Goal: Task Accomplishment & Management: Manage account settings

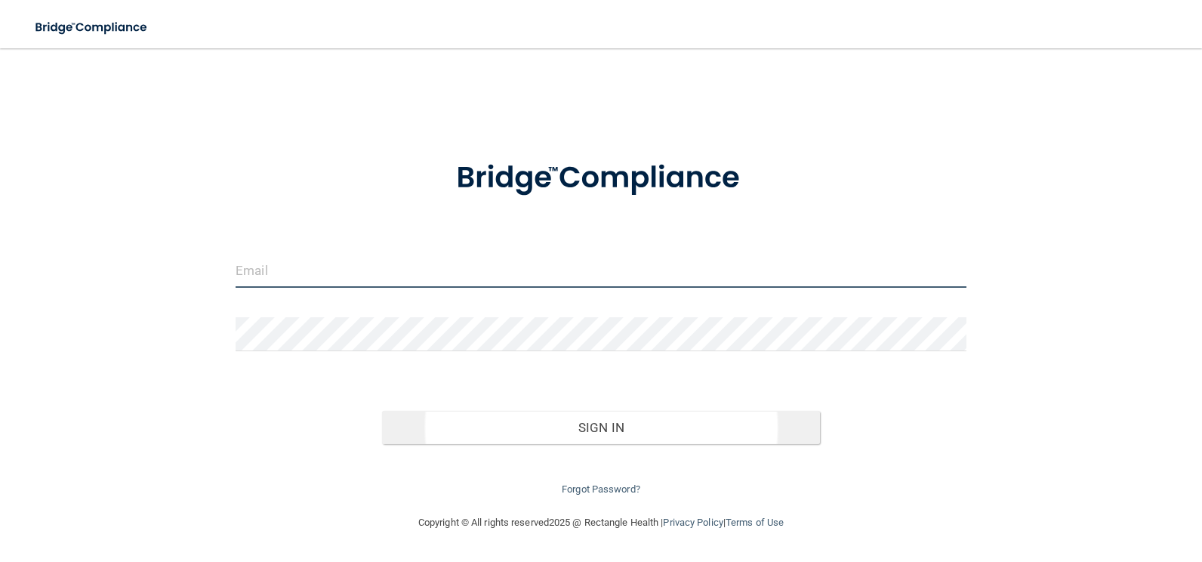
type input "[EMAIL_ADDRESS][DOMAIN_NAME]"
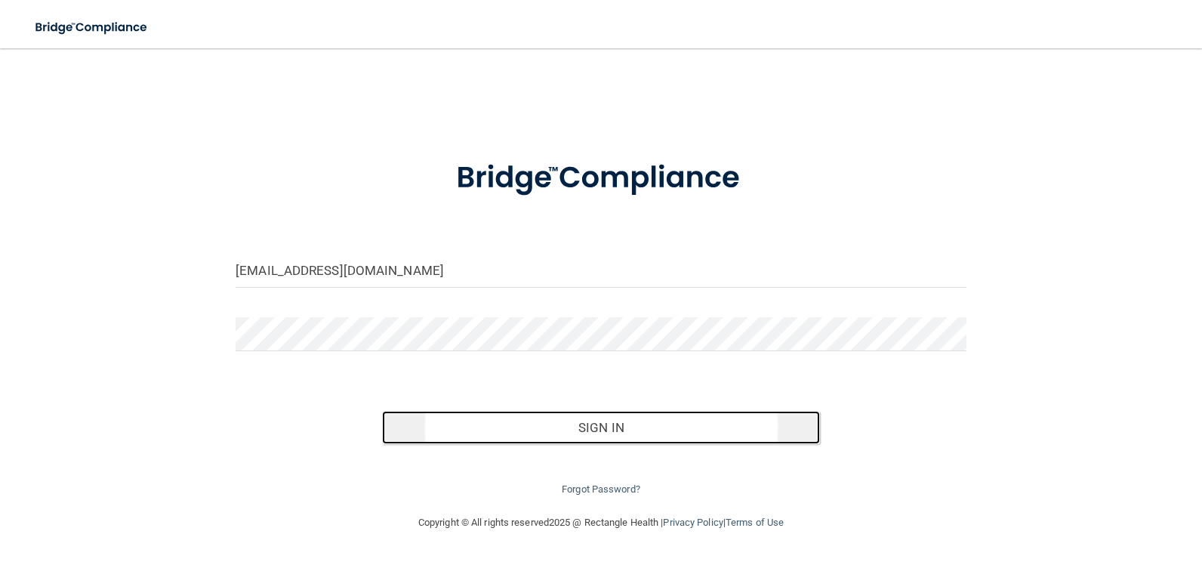
click at [673, 429] on button "Sign In" at bounding box center [601, 427] width 439 height 33
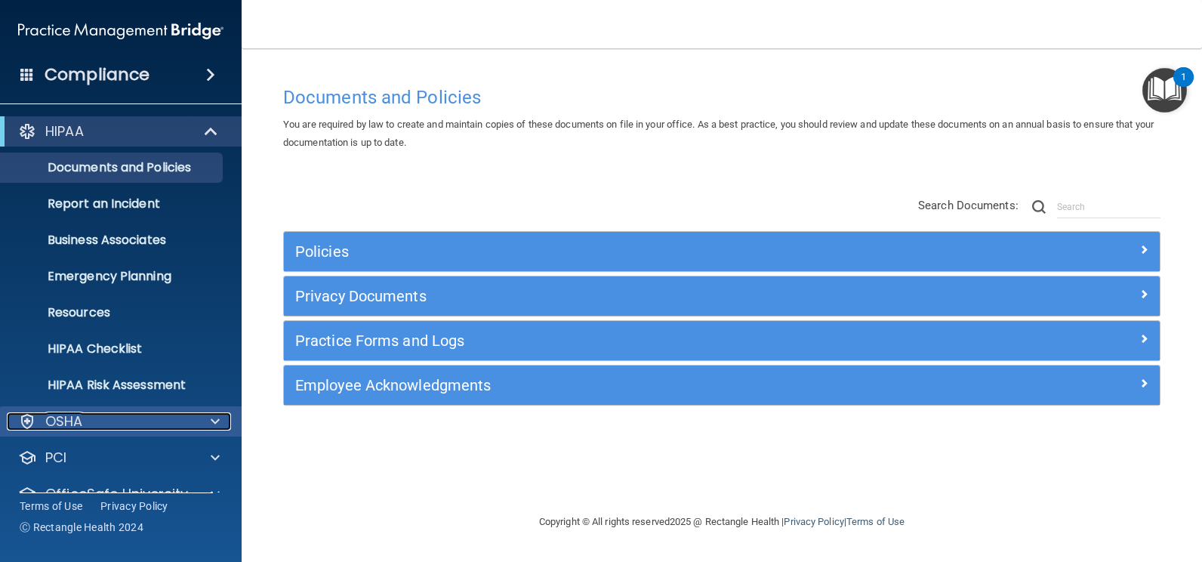
click at [116, 415] on div "OSHA" at bounding box center [100, 421] width 187 height 18
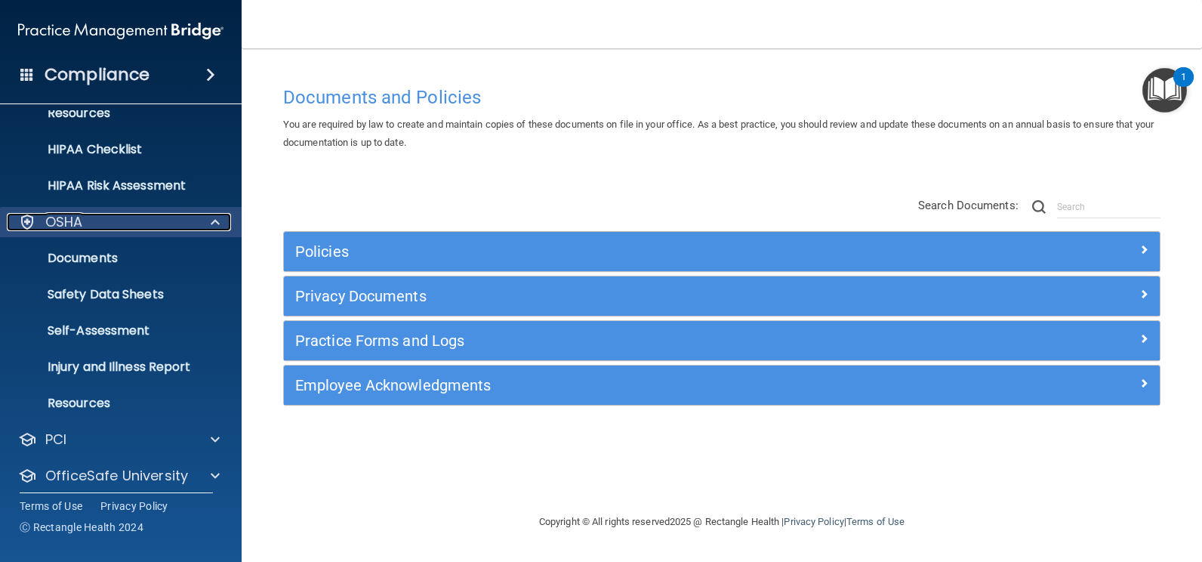
scroll to position [246, 0]
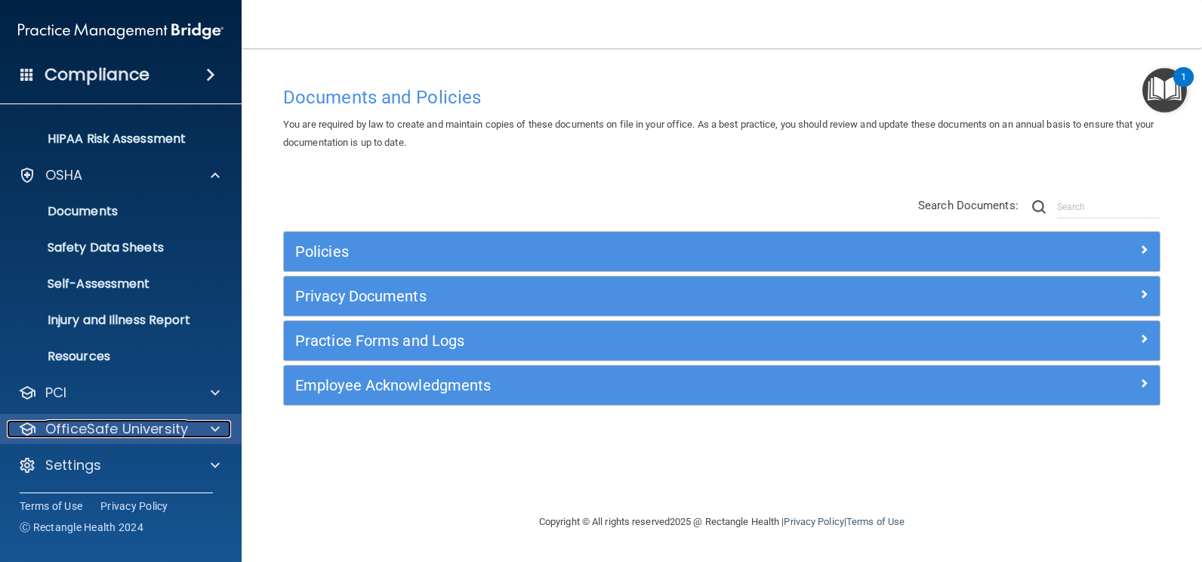
click at [125, 432] on p "OfficeSafe University" at bounding box center [116, 429] width 143 height 18
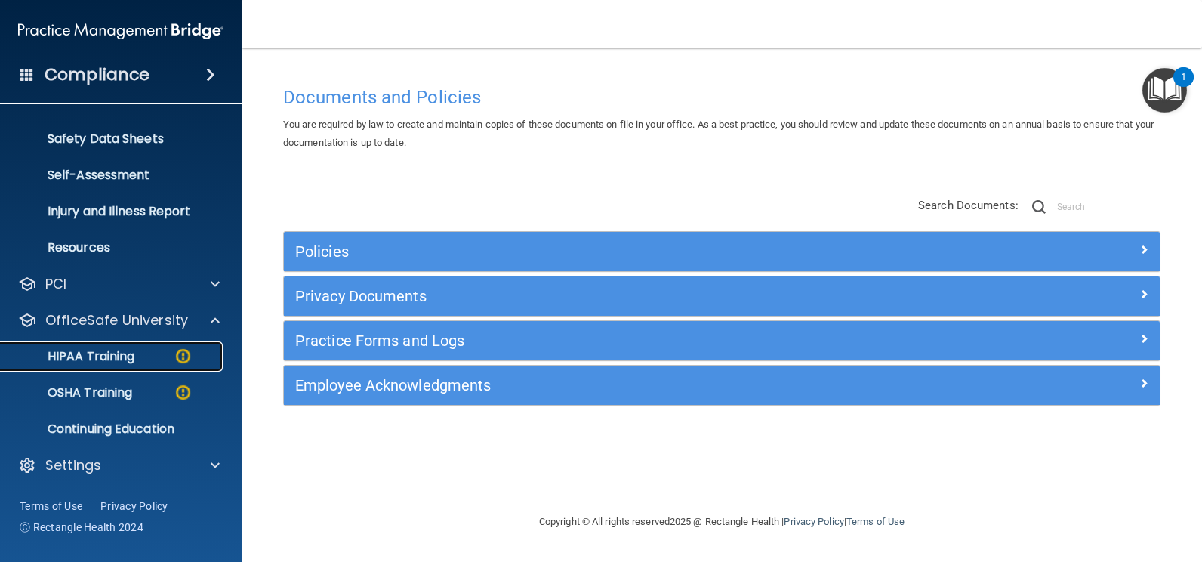
click at [111, 353] on p "HIPAA Training" at bounding box center [72, 356] width 125 height 15
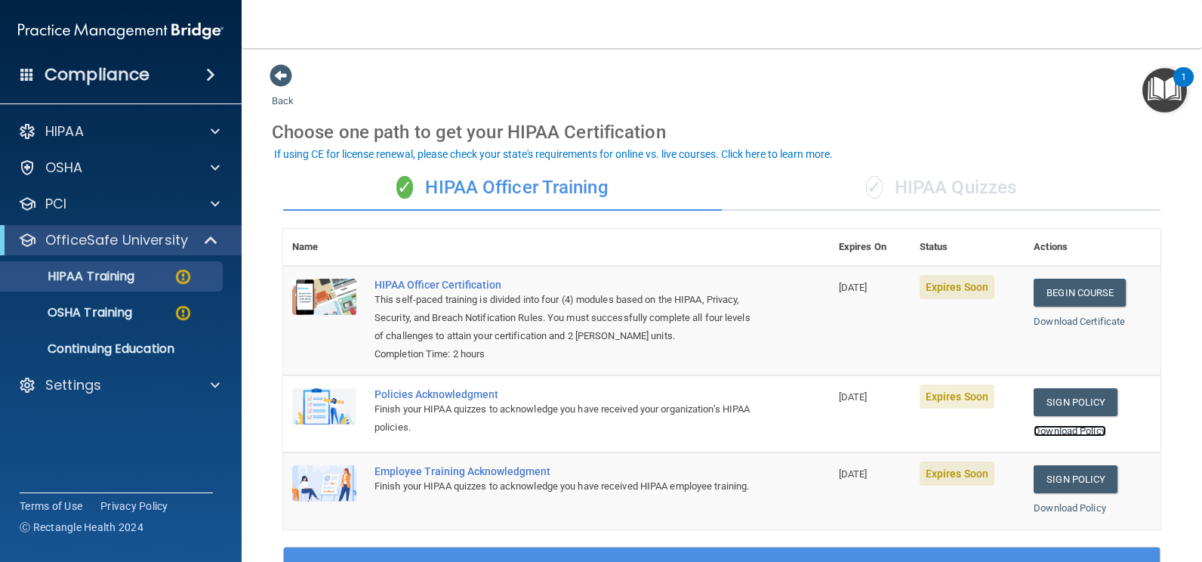
click at [1065, 433] on link "Download Policy" at bounding box center [1070, 430] width 72 height 11
click at [949, 186] on div "✓ HIPAA Quizzes" at bounding box center [941, 187] width 439 height 45
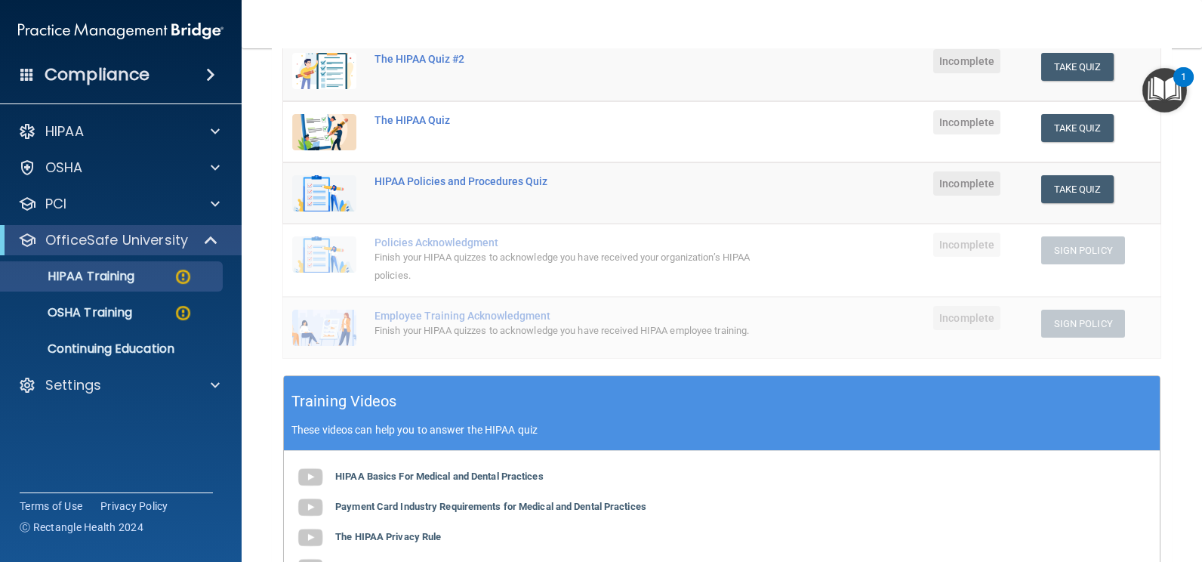
scroll to position [227, 0]
click at [89, 310] on p "OSHA Training" at bounding box center [71, 312] width 122 height 15
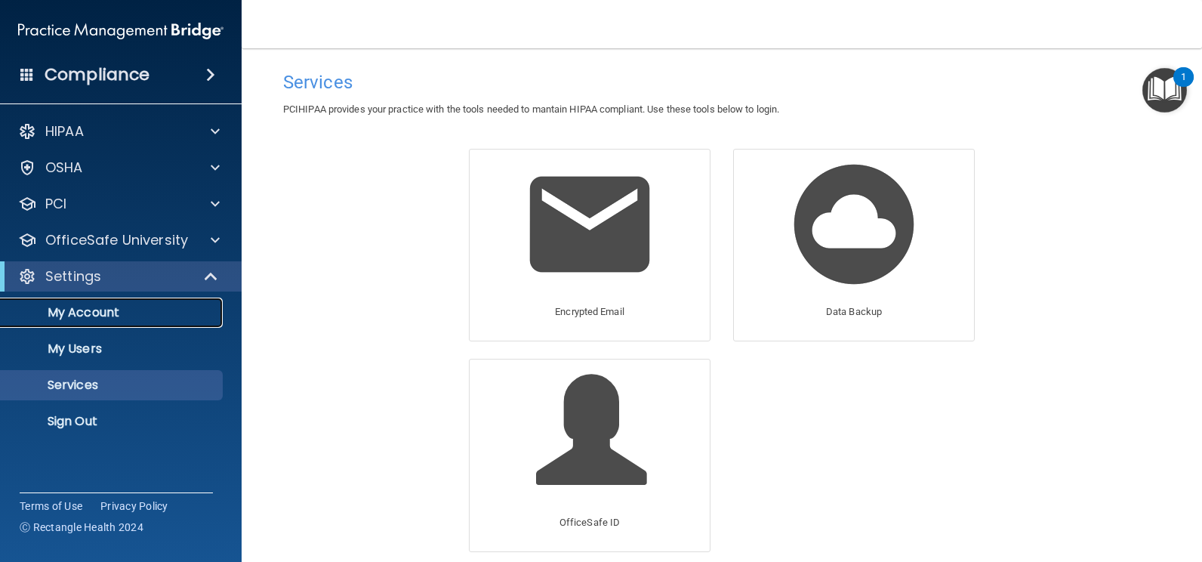
click at [162, 319] on p "My Account" at bounding box center [113, 312] width 206 height 15
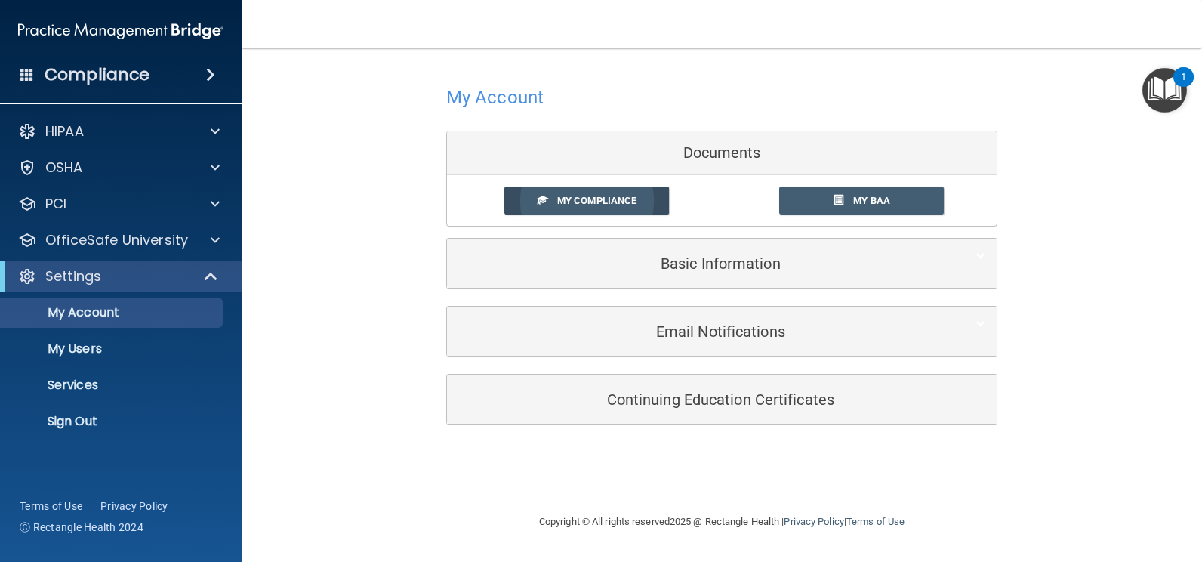
click at [586, 203] on span "My Compliance" at bounding box center [596, 200] width 79 height 11
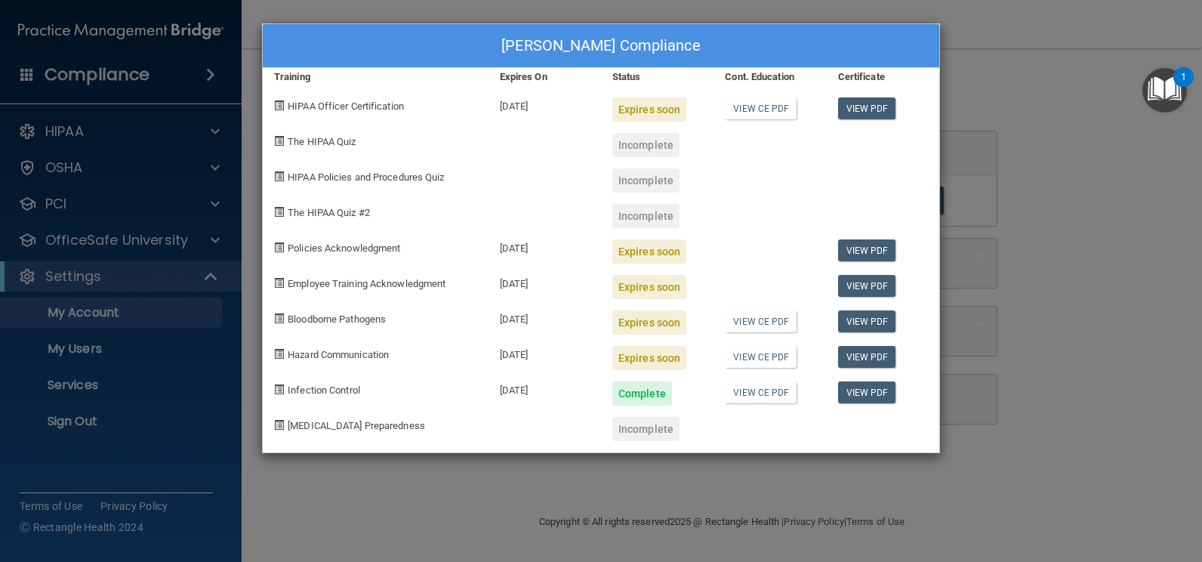
click at [1038, 310] on div "Ronald Murphy's Compliance Training Expires On Status Cont. Education Certifica…" at bounding box center [601, 281] width 1202 height 562
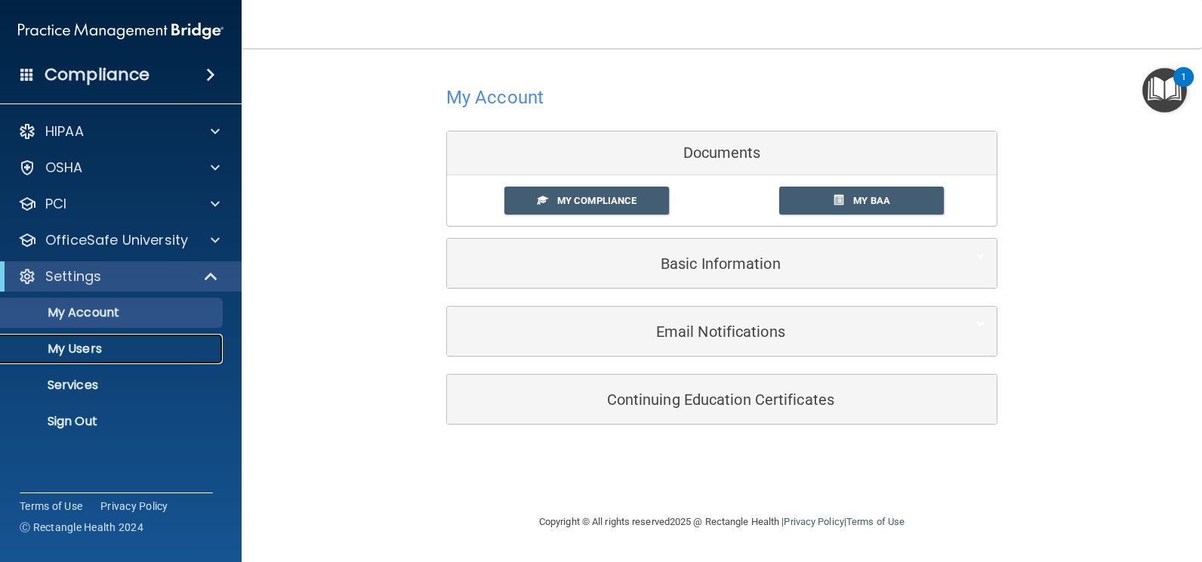
click at [65, 344] on p "My Users" at bounding box center [113, 348] width 206 height 15
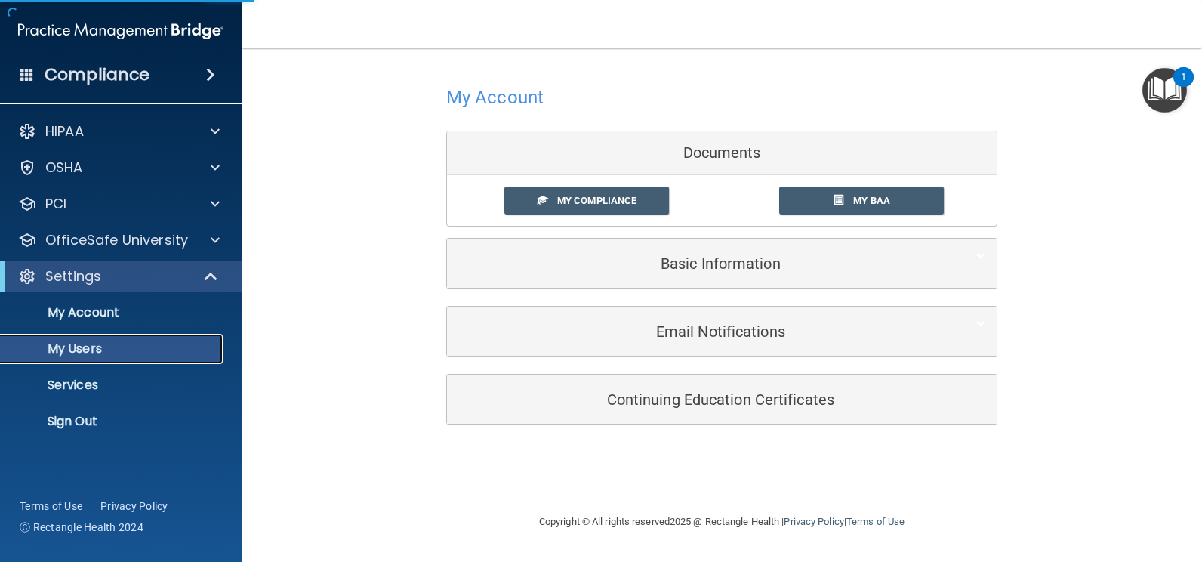
select select "20"
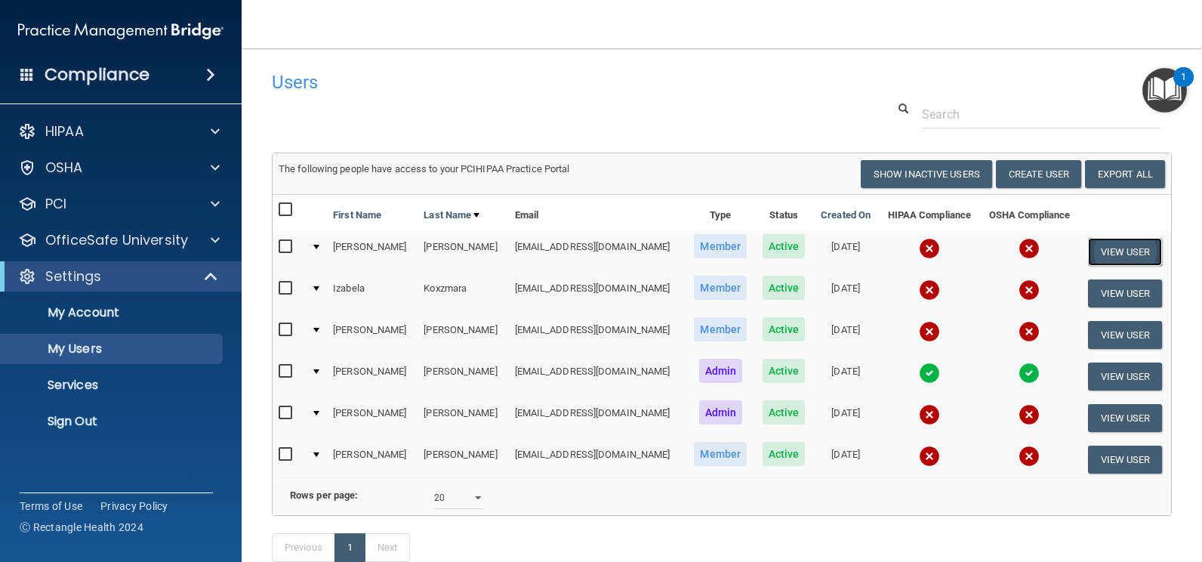
click at [1091, 246] on button "View User" at bounding box center [1125, 252] width 75 height 28
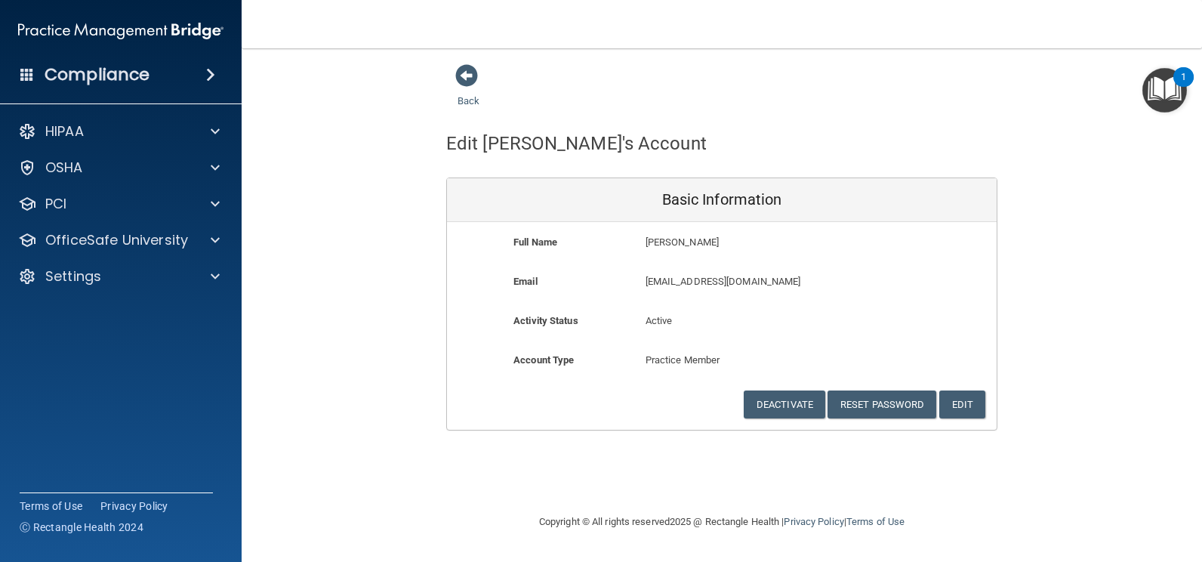
click at [1061, 328] on div "Back Edit Sherri's Account Basic Information Full Name Sherri Gubash Sherri Las…" at bounding box center [722, 246] width 900 height 367
click at [465, 75] on span at bounding box center [466, 75] width 23 height 23
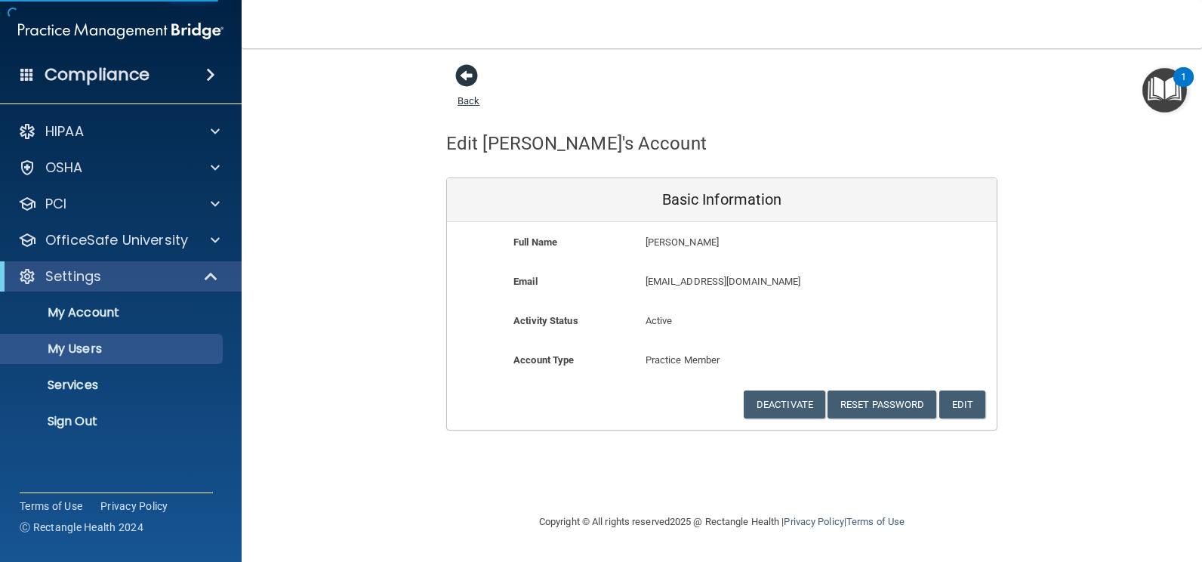
select select "20"
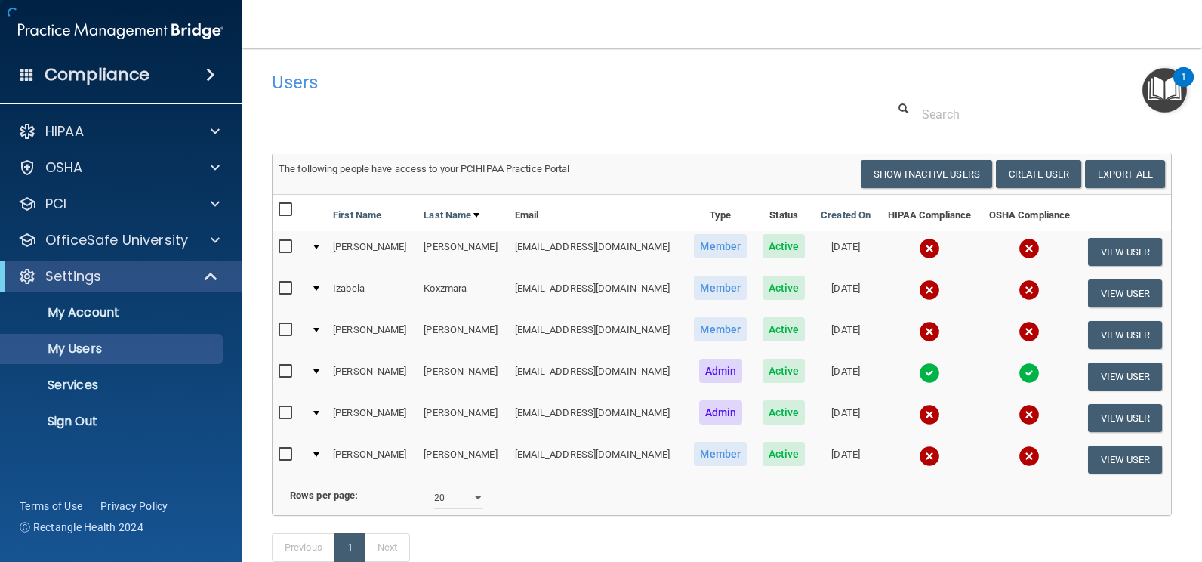
click at [471, 96] on div "Users" at bounding box center [530, 81] width 538 height 37
click at [113, 242] on p "OfficeSafe University" at bounding box center [116, 240] width 143 height 18
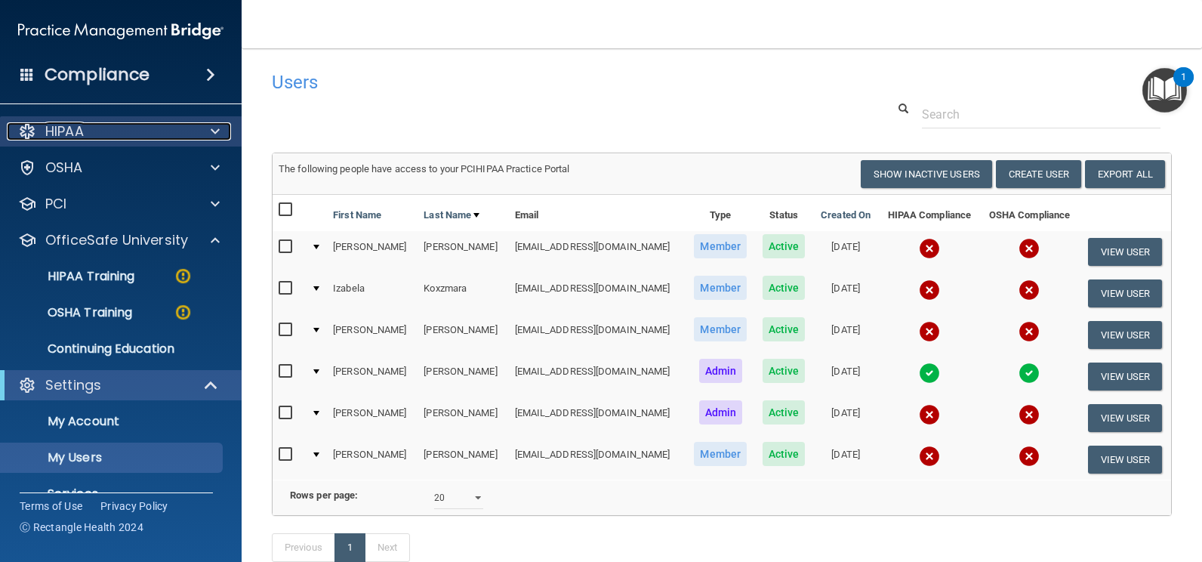
click at [107, 132] on div "HIPAA" at bounding box center [100, 131] width 187 height 18
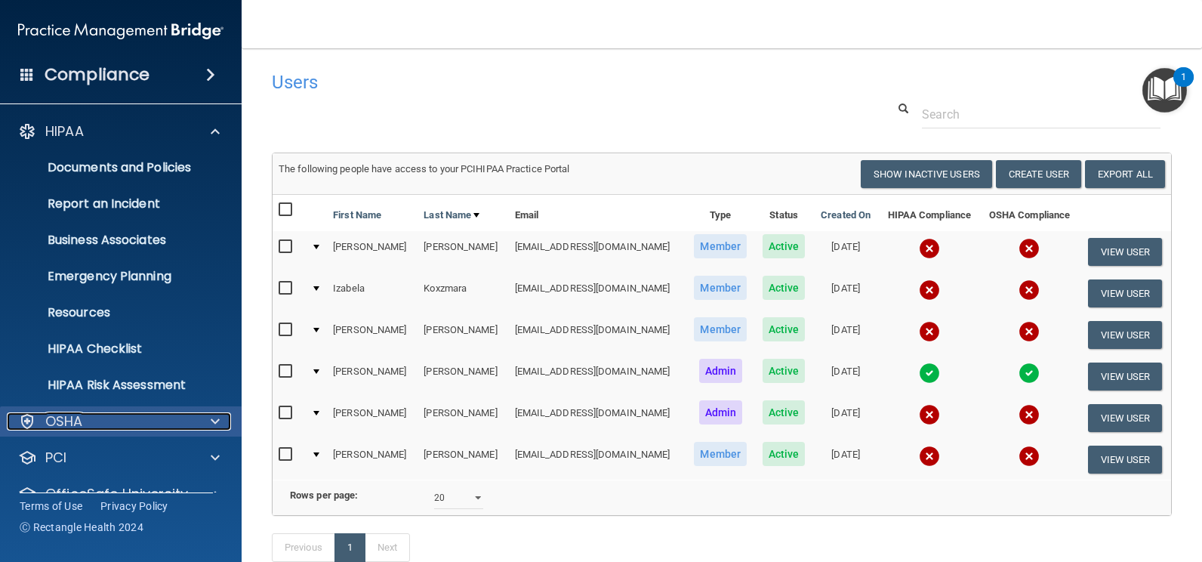
click at [153, 419] on div "OSHA" at bounding box center [100, 421] width 187 height 18
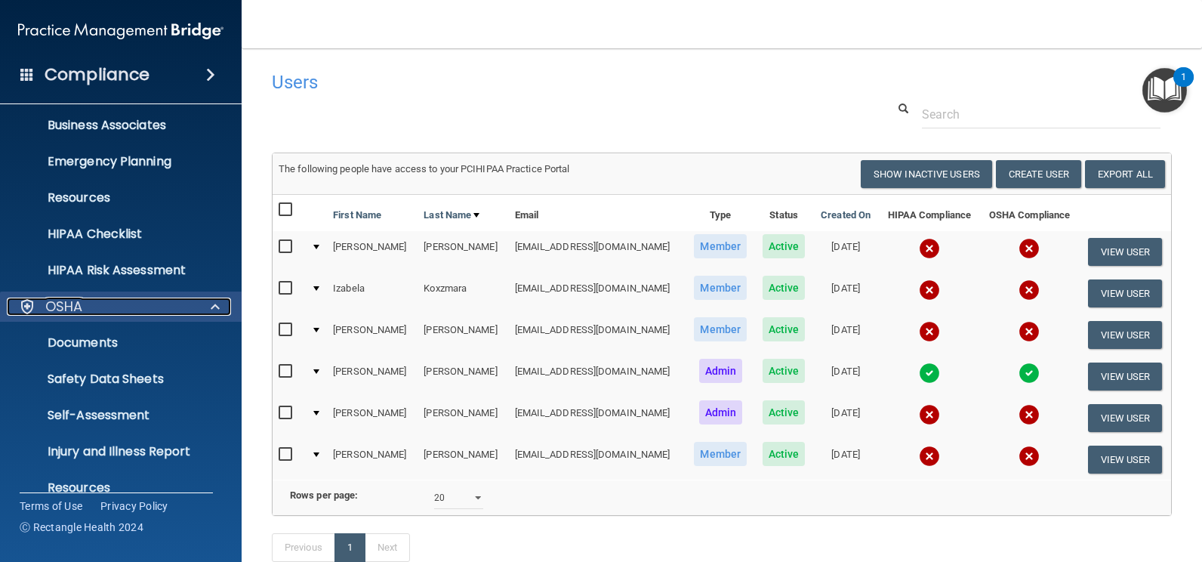
scroll to position [302, 0]
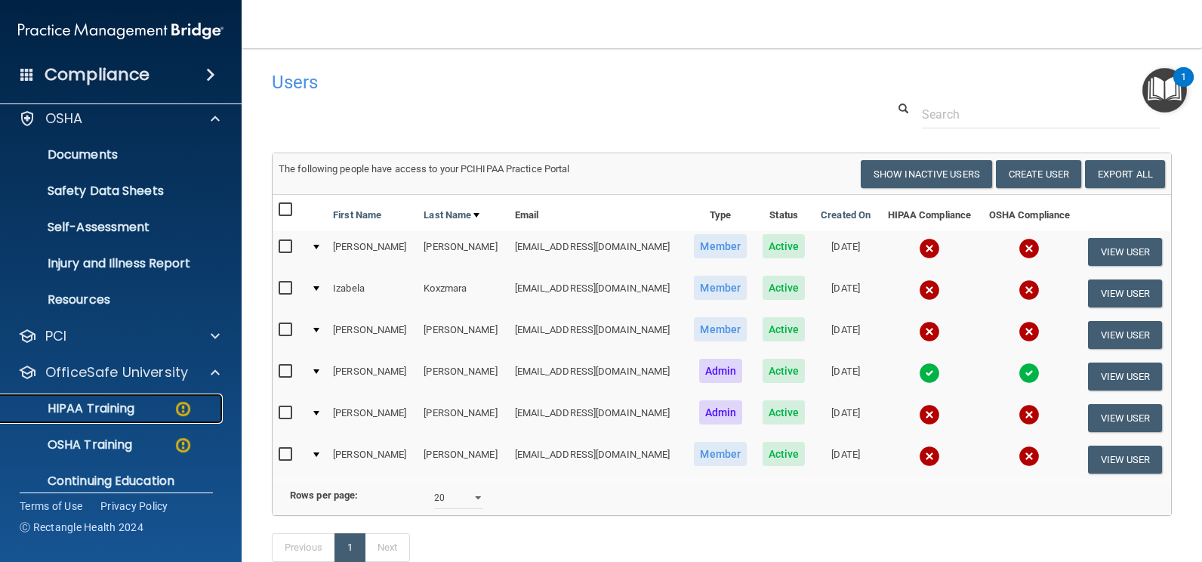
click at [130, 407] on p "HIPAA Training" at bounding box center [72, 408] width 125 height 15
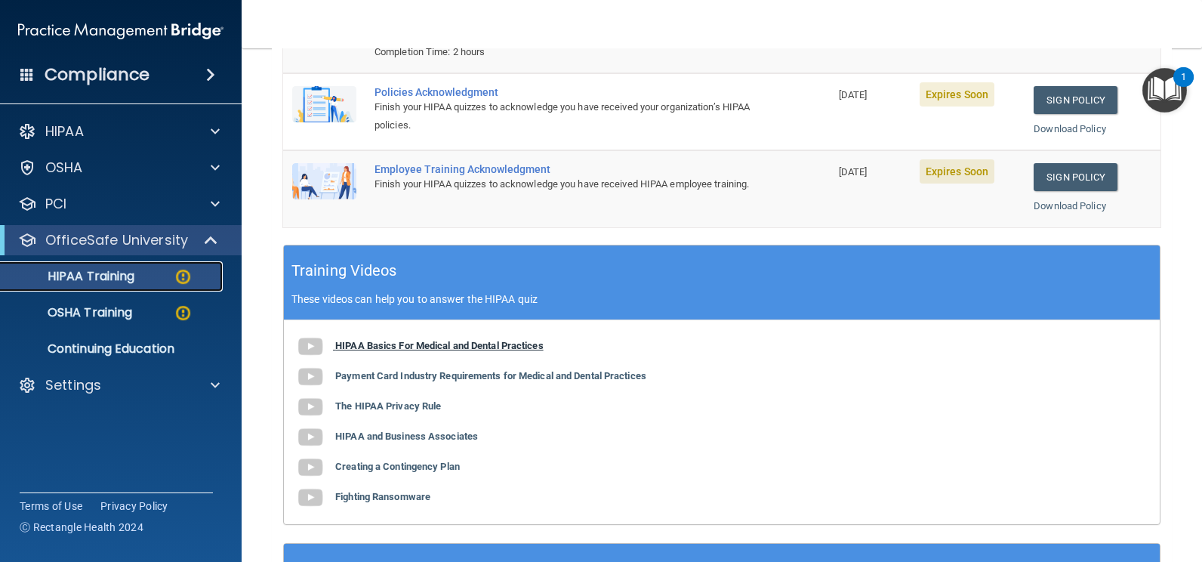
scroll to position [455, 0]
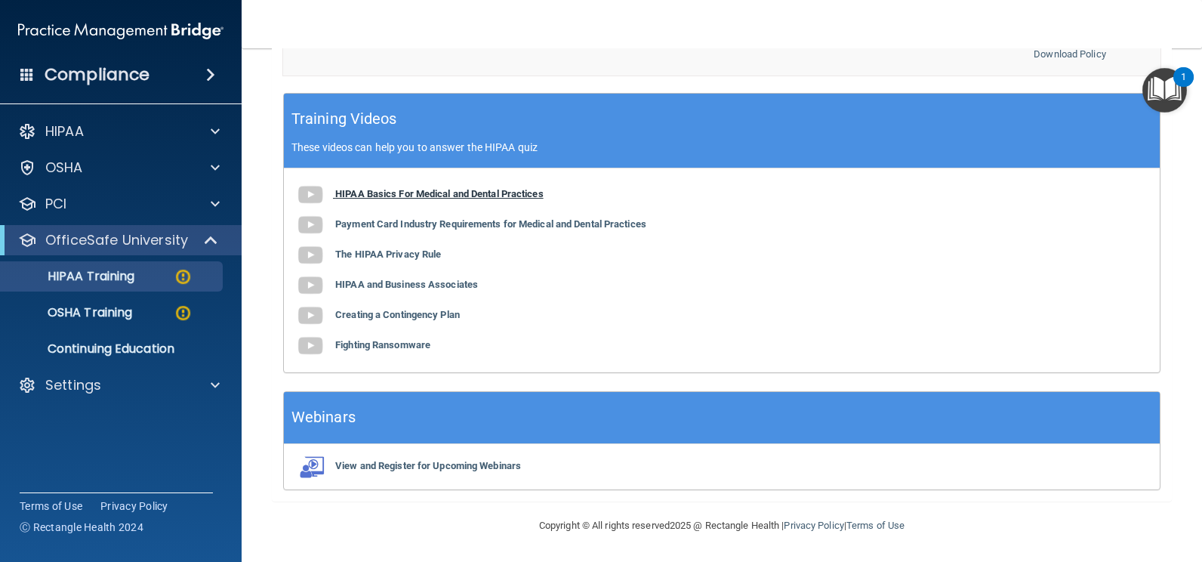
click at [421, 196] on b "HIPAA Basics For Medical and Dental Practices" at bounding box center [439, 193] width 208 height 11
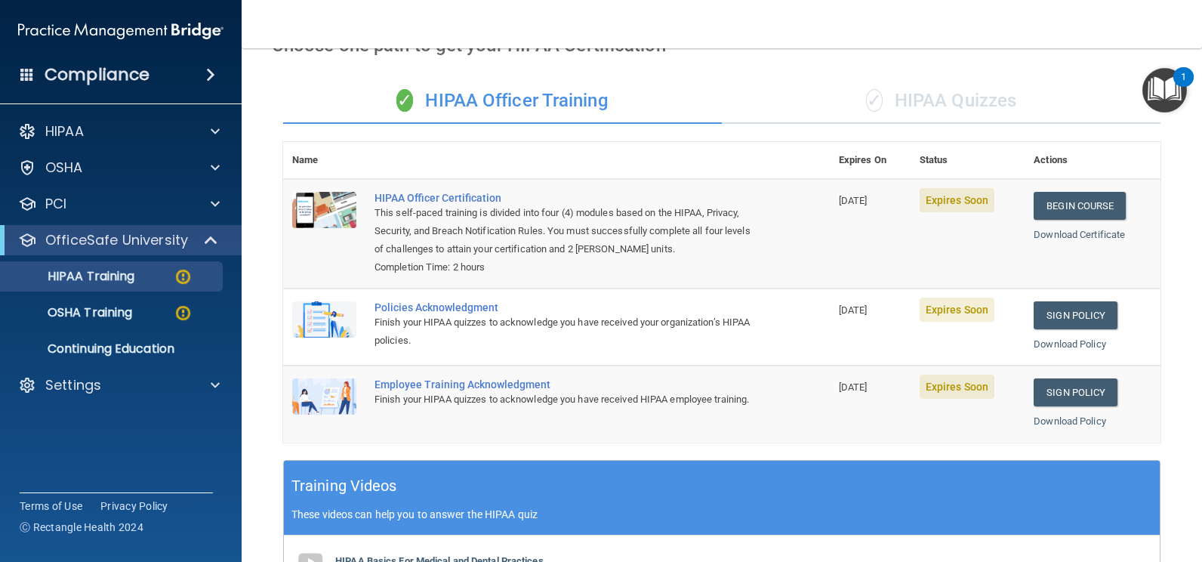
scroll to position [2, 0]
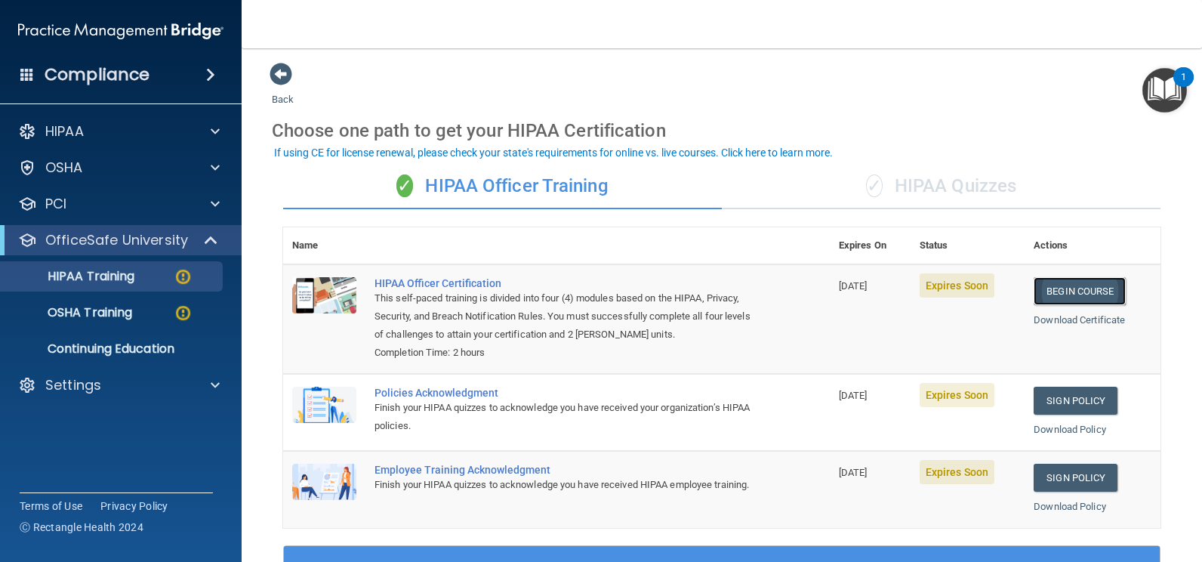
click at [1052, 292] on link "Begin Course" at bounding box center [1080, 291] width 92 height 28
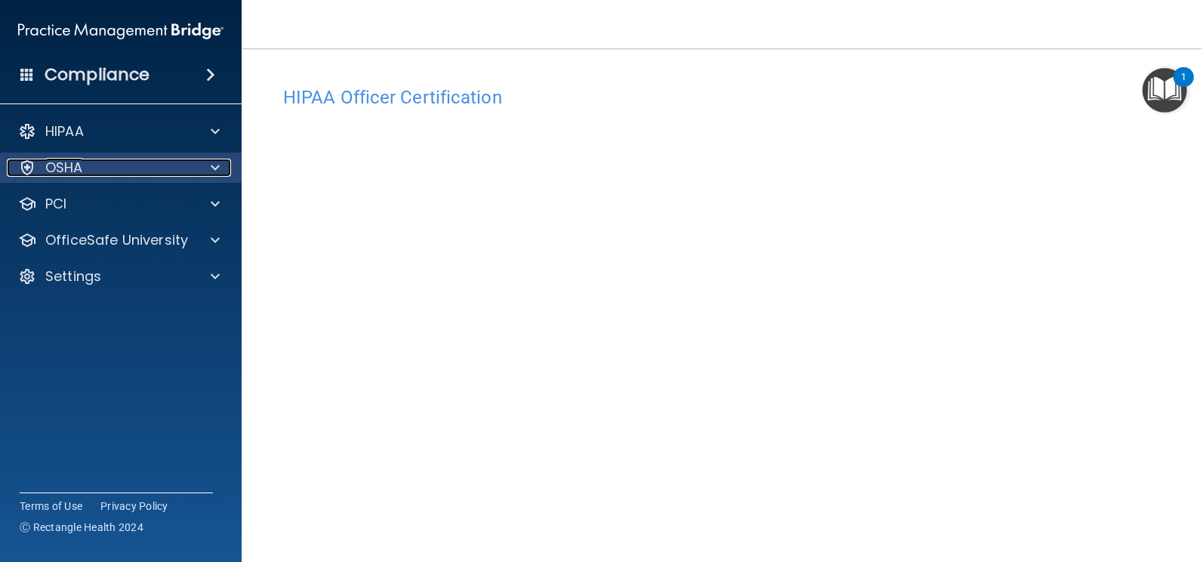
click at [177, 164] on div "OSHA" at bounding box center [100, 168] width 187 height 18
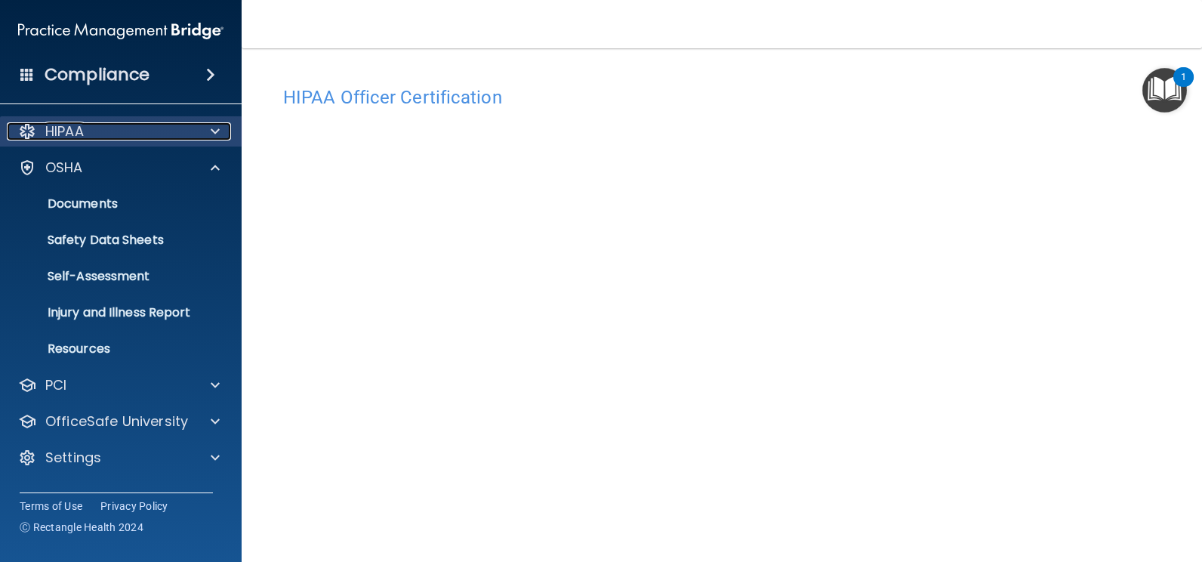
click at [179, 133] on div "HIPAA" at bounding box center [100, 131] width 187 height 18
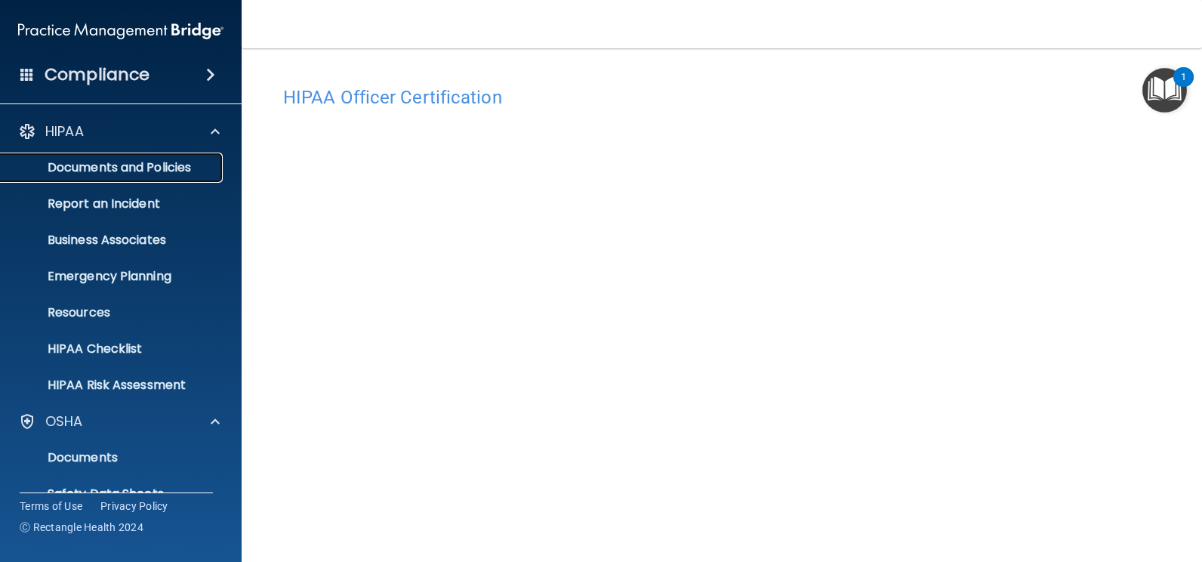
click at [153, 167] on p "Documents and Policies" at bounding box center [113, 167] width 206 height 15
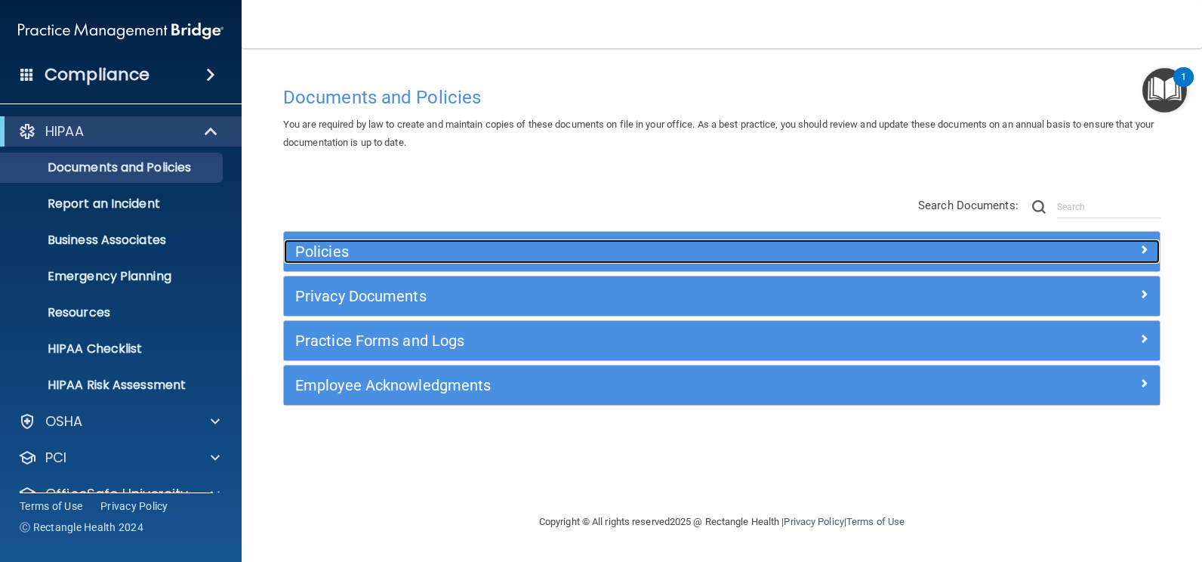
click at [384, 252] on h5 "Policies" at bounding box center [612, 251] width 634 height 17
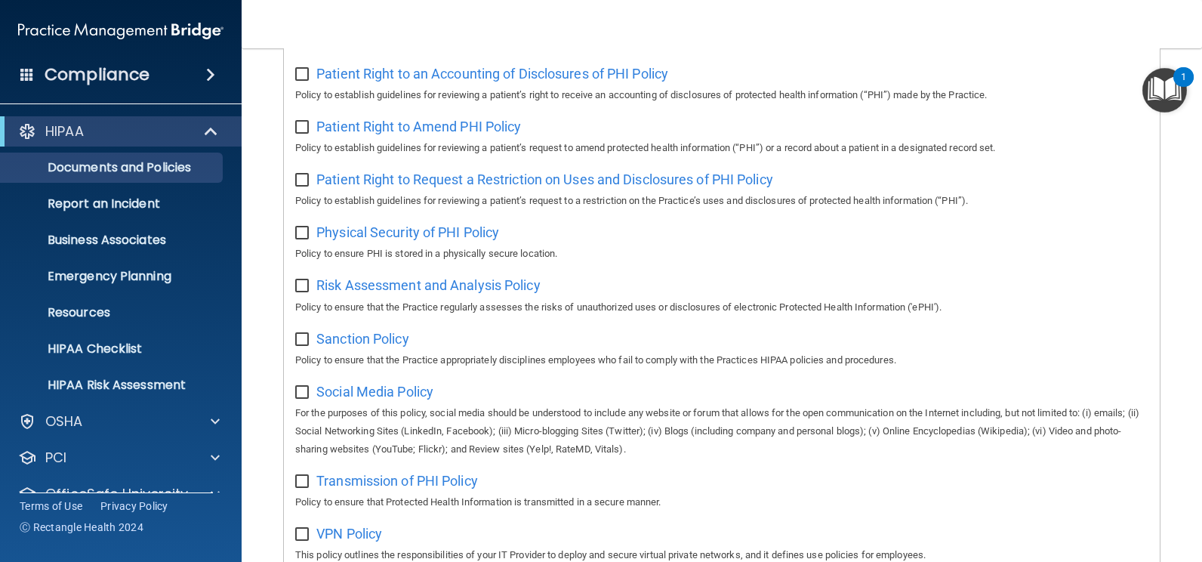
scroll to position [1133, 0]
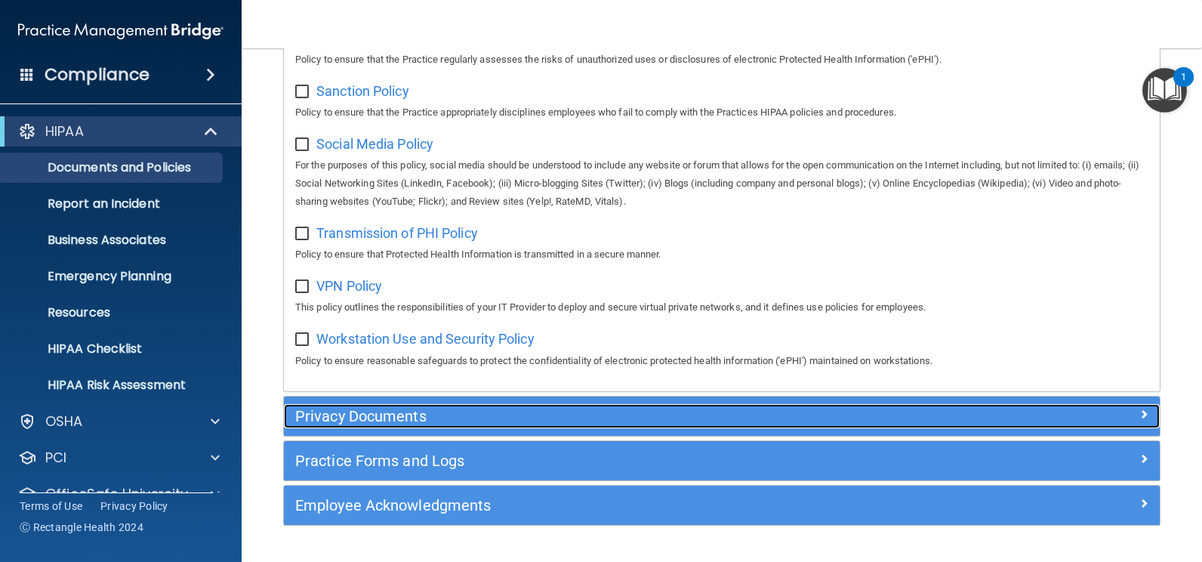
click at [386, 422] on div "Privacy Documents" at bounding box center [612, 416] width 657 height 24
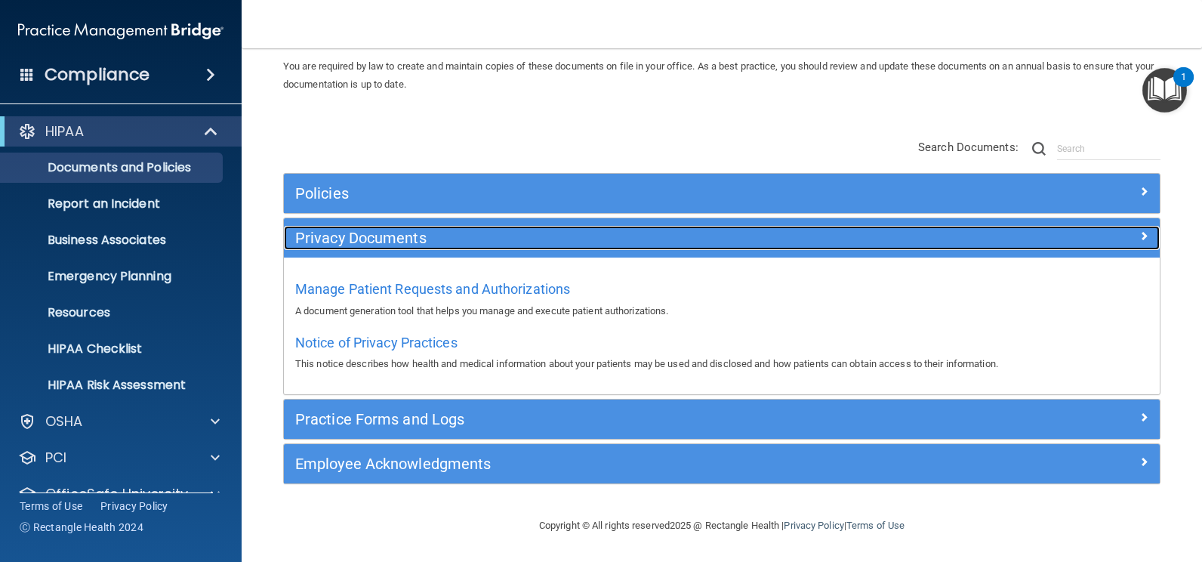
scroll to position [58, 0]
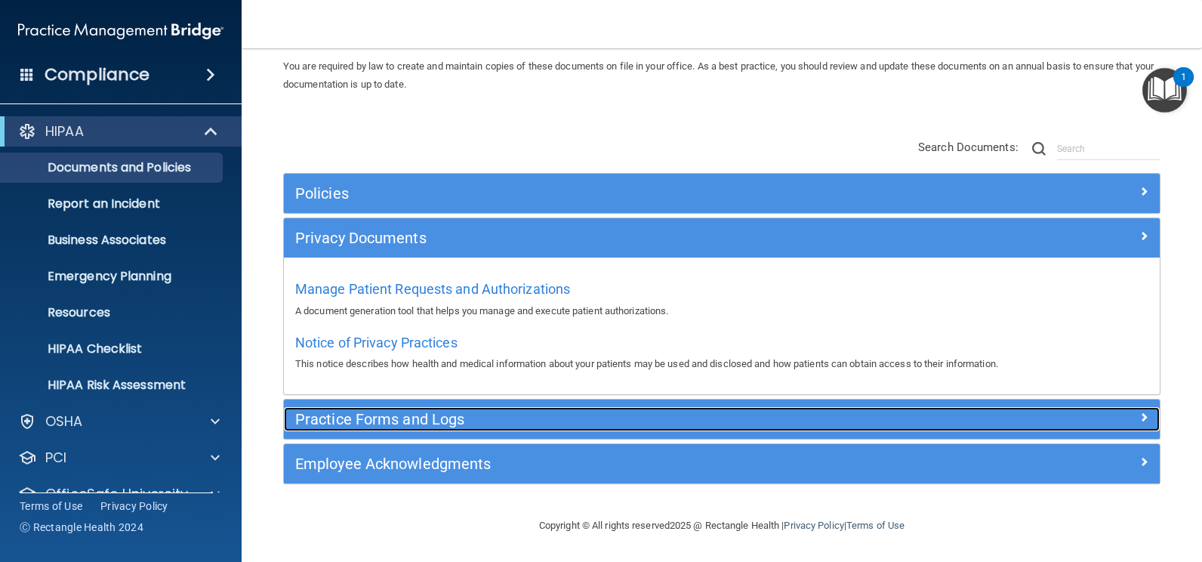
click at [403, 425] on h5 "Practice Forms and Logs" at bounding box center [612, 419] width 634 height 17
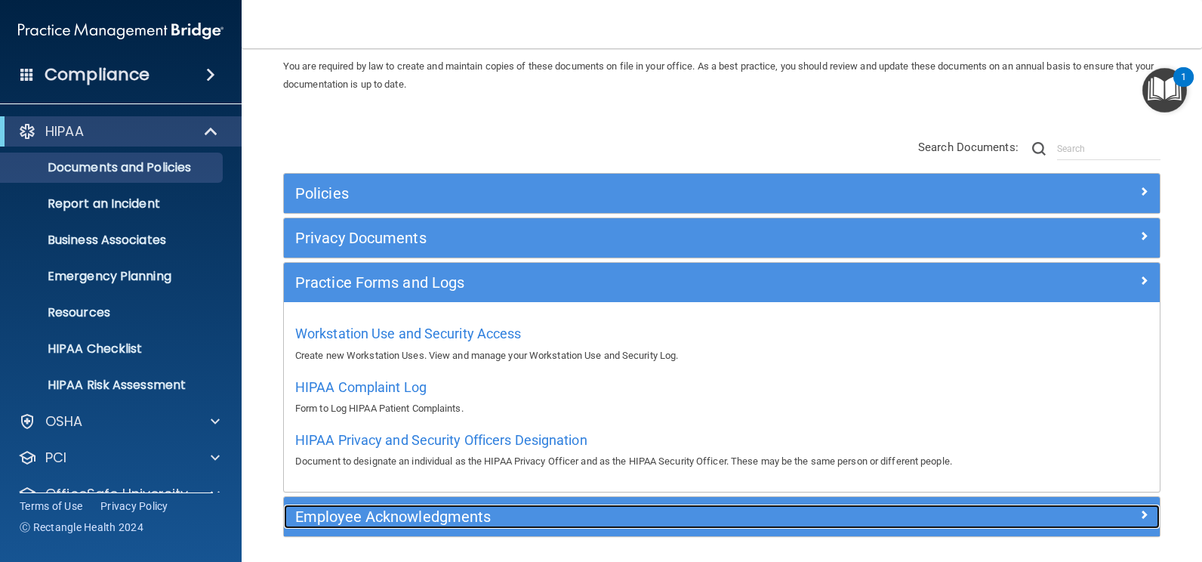
click at [395, 518] on h5 "Employee Acknowledgments" at bounding box center [612, 516] width 634 height 17
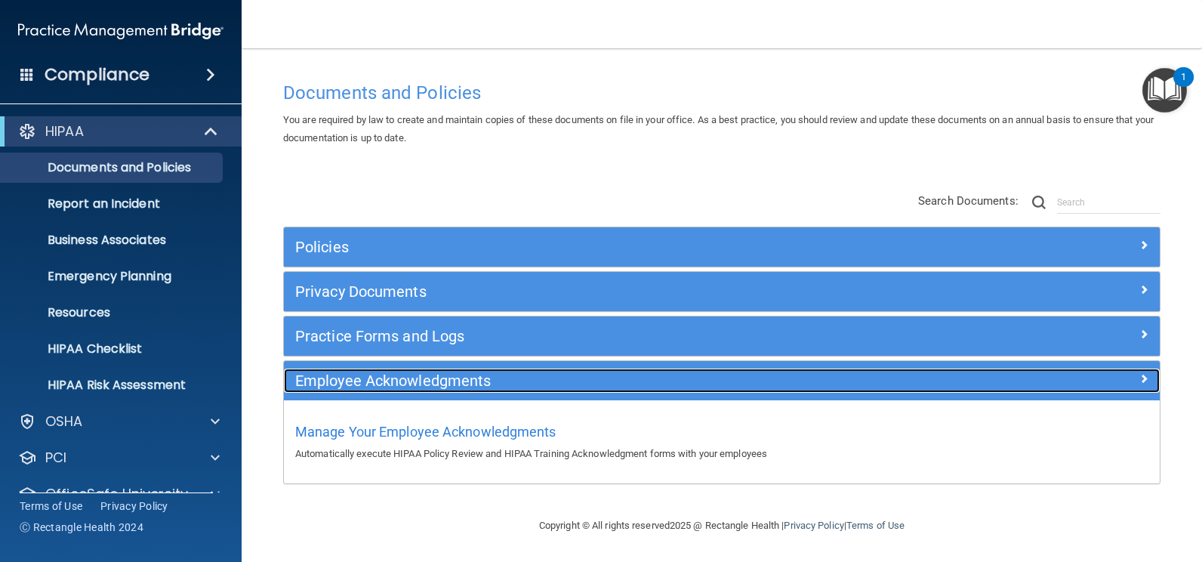
scroll to position [5, 0]
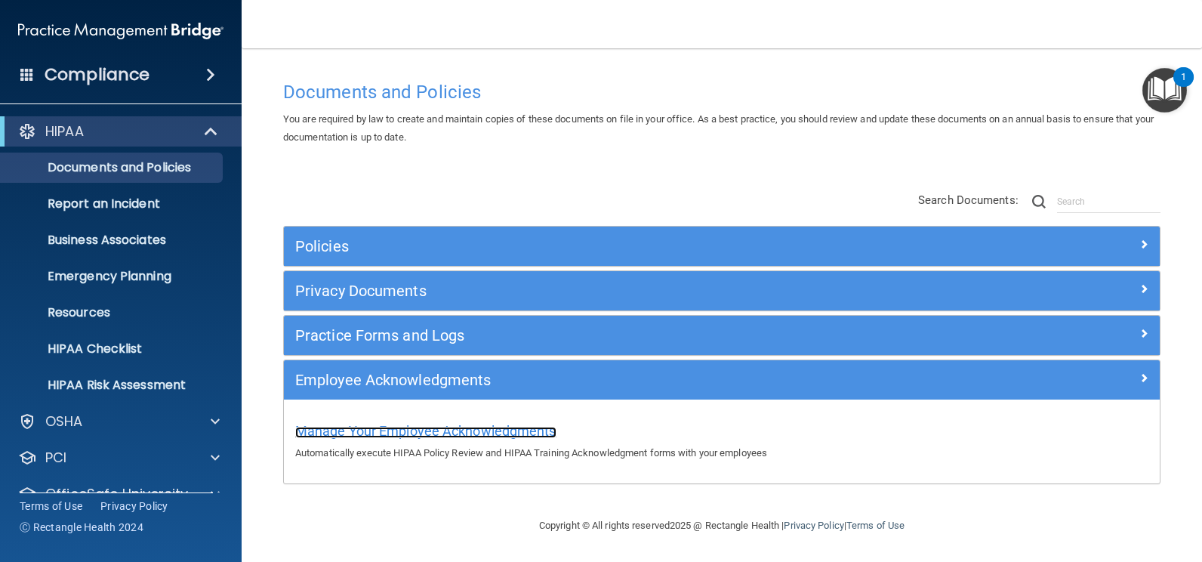
click at [396, 433] on span "Manage Your Employee Acknowledgments" at bounding box center [425, 431] width 261 height 16
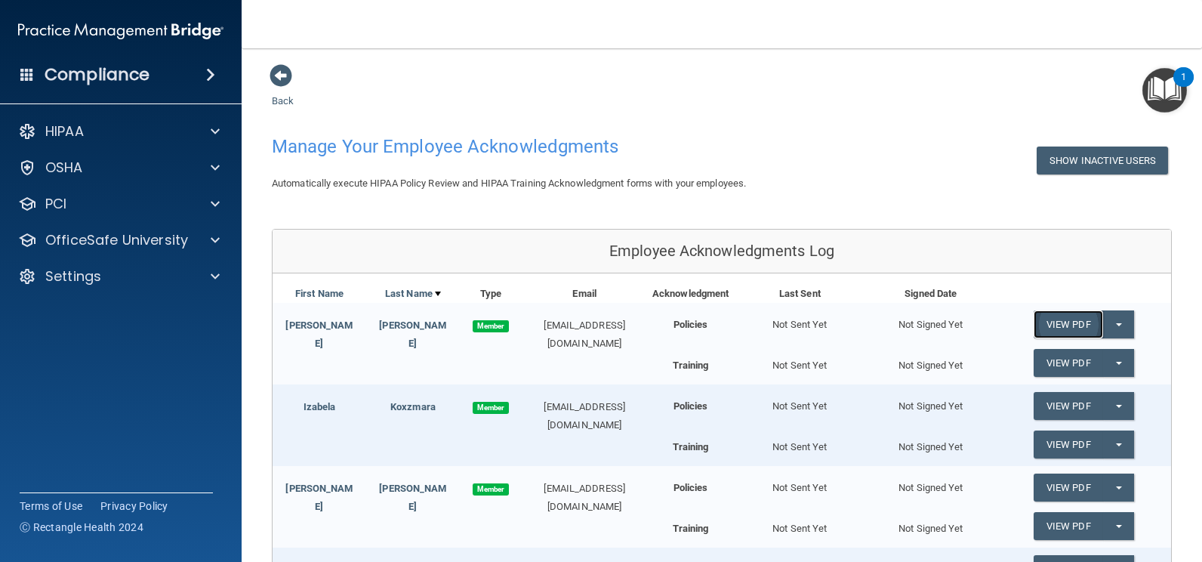
click at [1044, 322] on link "View PDF" at bounding box center [1068, 324] width 69 height 28
click at [1068, 353] on link "View PDF" at bounding box center [1068, 363] width 69 height 28
click at [1108, 410] on button "Split button!" at bounding box center [1118, 406] width 31 height 28
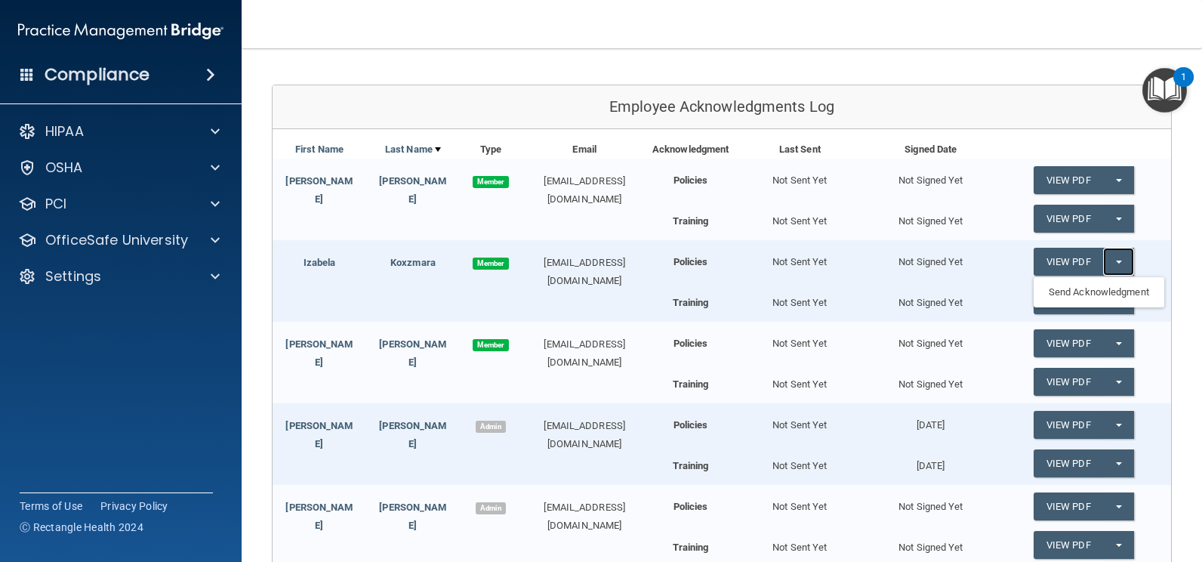
scroll to position [378, 0]
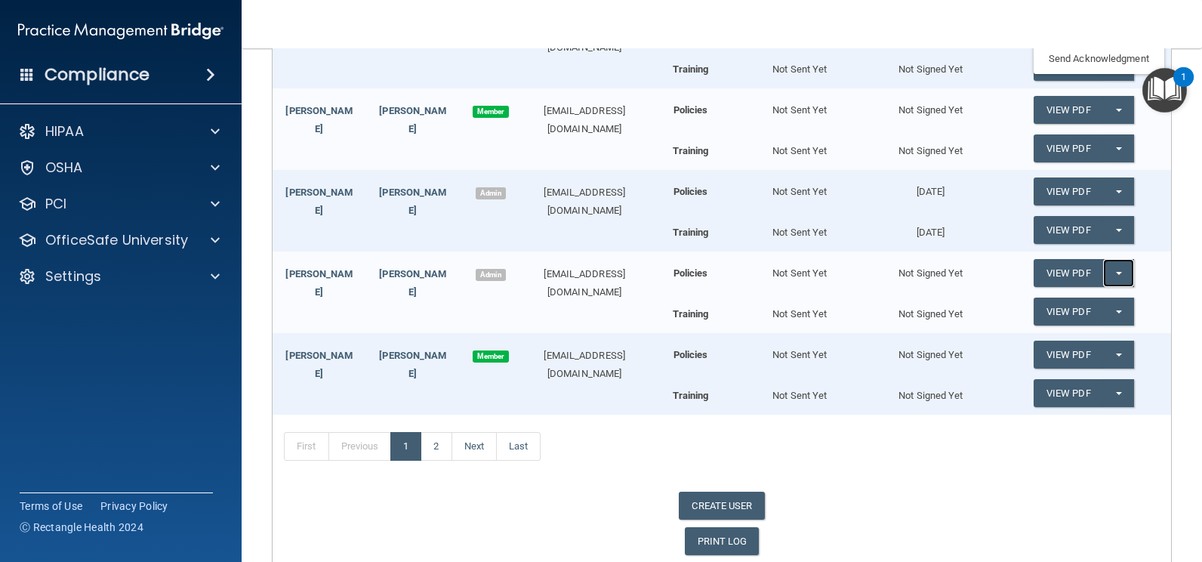
click at [1109, 271] on button "Split button!" at bounding box center [1118, 273] width 31 height 28
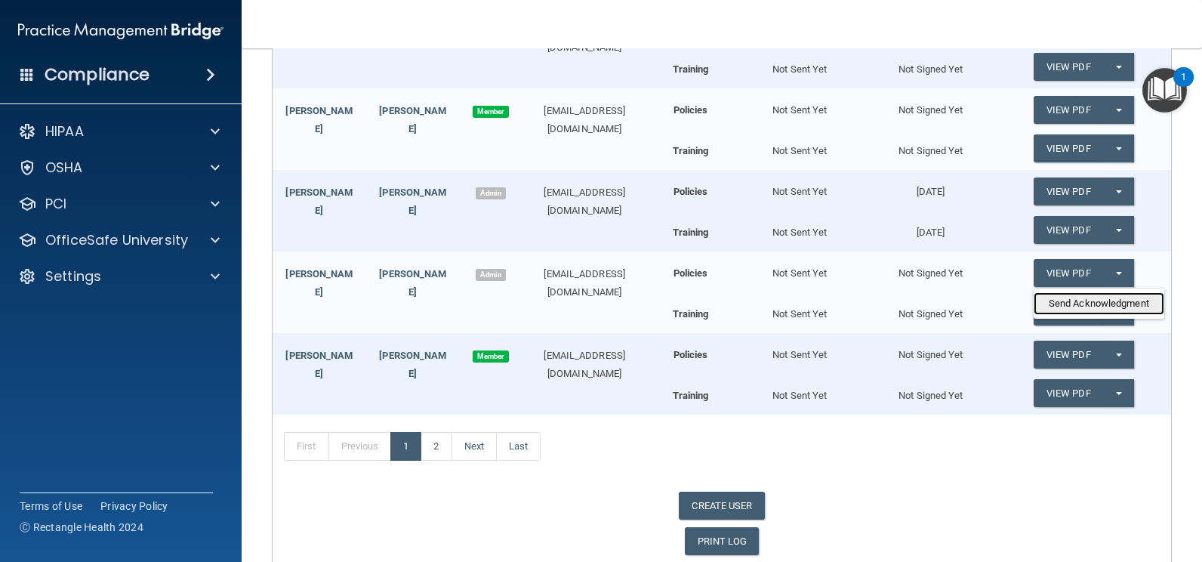
click at [1097, 306] on link "Send Acknowledgment" at bounding box center [1099, 303] width 131 height 23
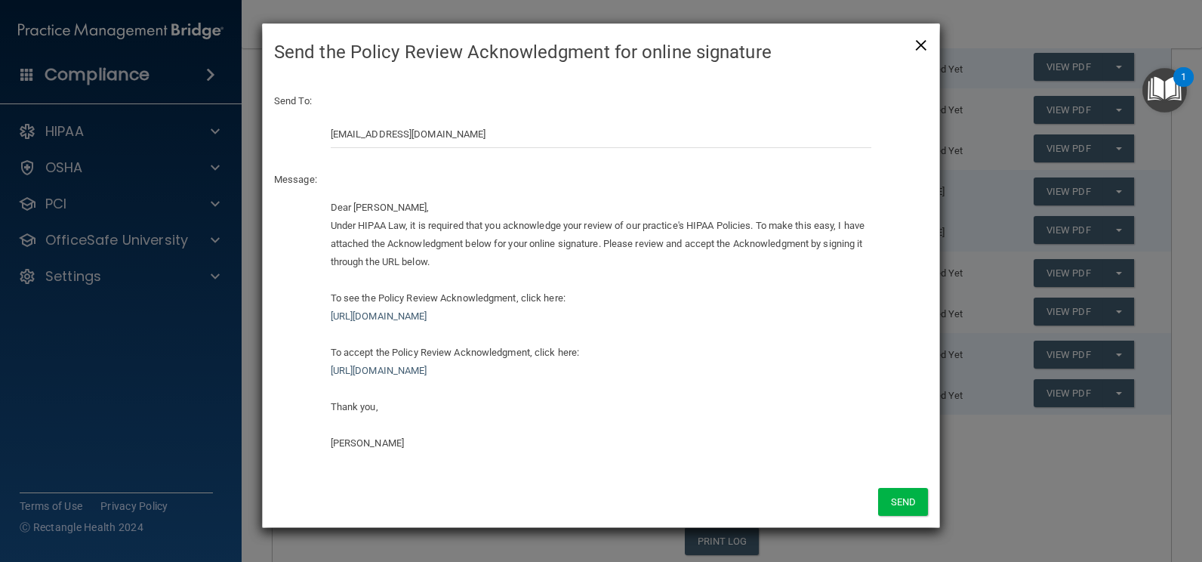
click at [922, 44] on span "×" at bounding box center [921, 43] width 14 height 30
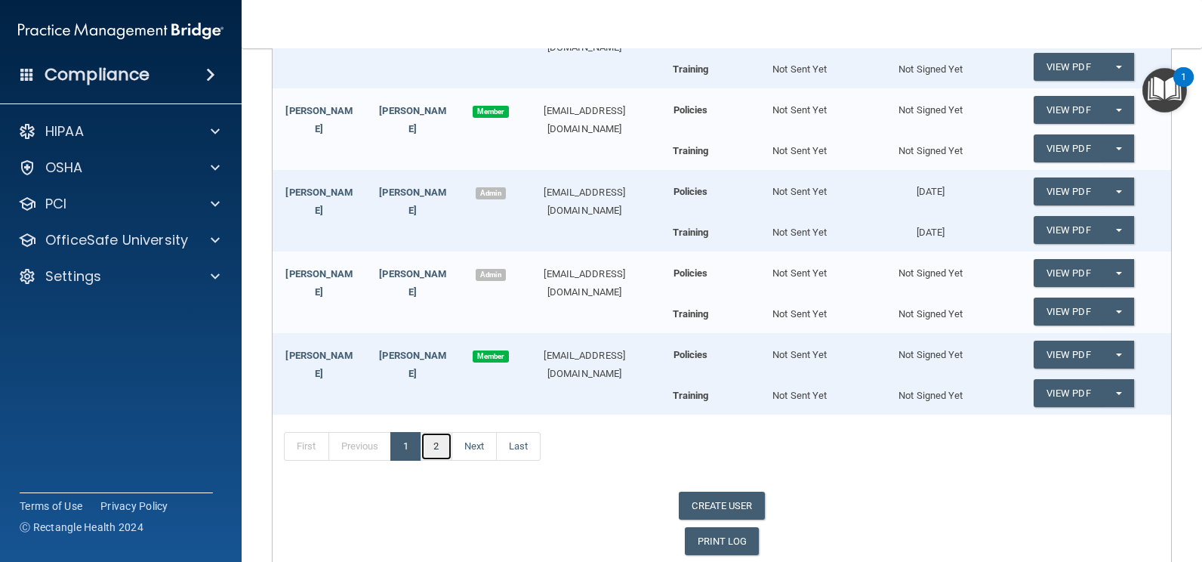
click at [425, 449] on link "2" at bounding box center [436, 446] width 31 height 29
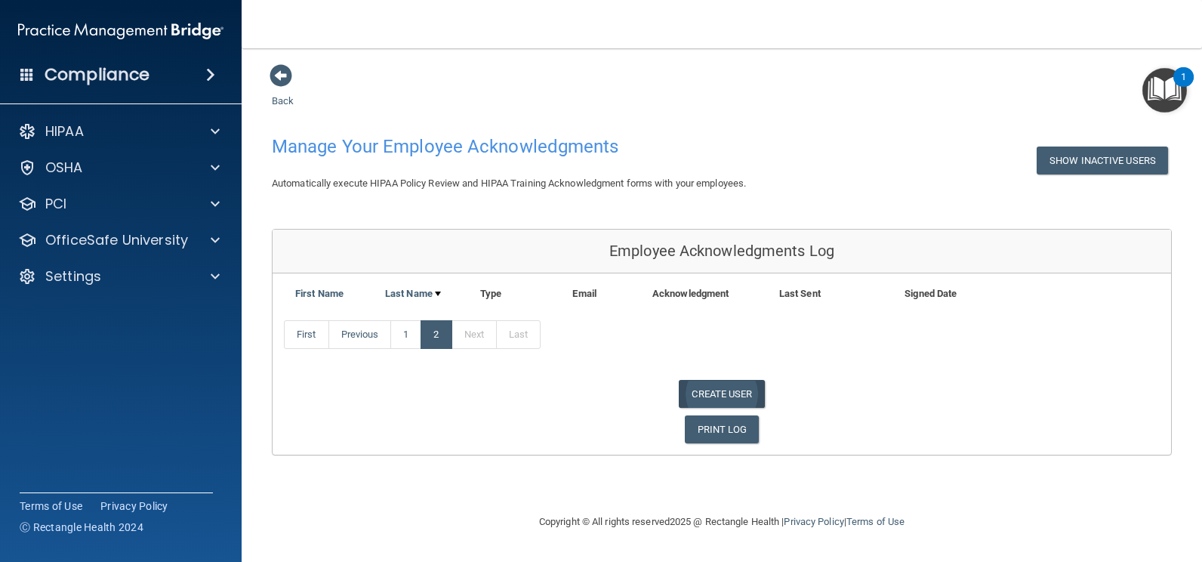
click at [735, 394] on link "CREATE USER" at bounding box center [721, 394] width 85 height 28
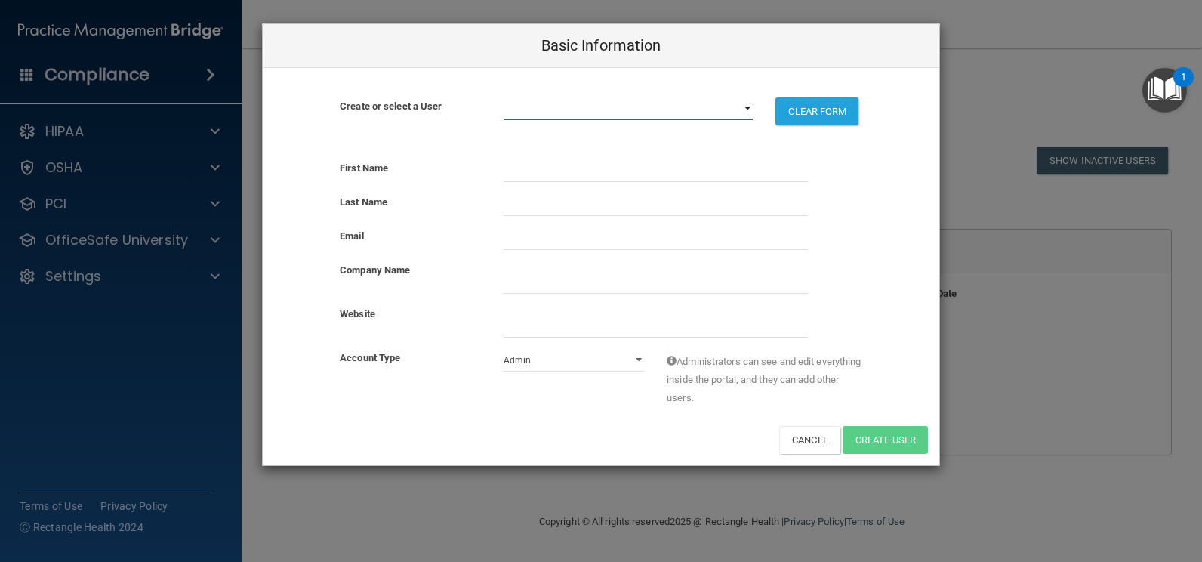
click at [748, 107] on select "aiacoviello98@gmail.com diannapaprocki@gmail.com guado060599@gmail.com izabela_…" at bounding box center [629, 108] width 250 height 23
click at [700, 109] on select "aiacoviello98@gmail.com diannapaprocki@gmail.com guado060599@gmail.com izabela_…" at bounding box center [629, 108] width 250 height 23
click at [553, 362] on select "Admin Member" at bounding box center [574, 360] width 141 height 23
select select "practice_member"
click at [504, 349] on select "Admin Member" at bounding box center [574, 360] width 141 height 23
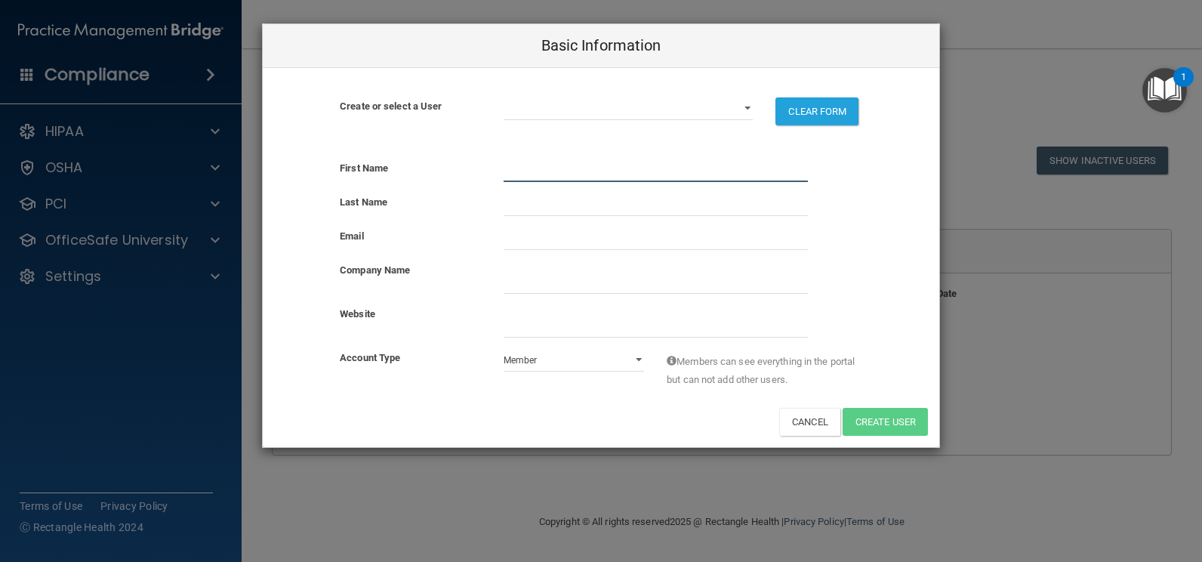
click at [523, 177] on input "text" at bounding box center [656, 170] width 304 height 23
